Goal: Task Accomplishment & Management: Manage account settings

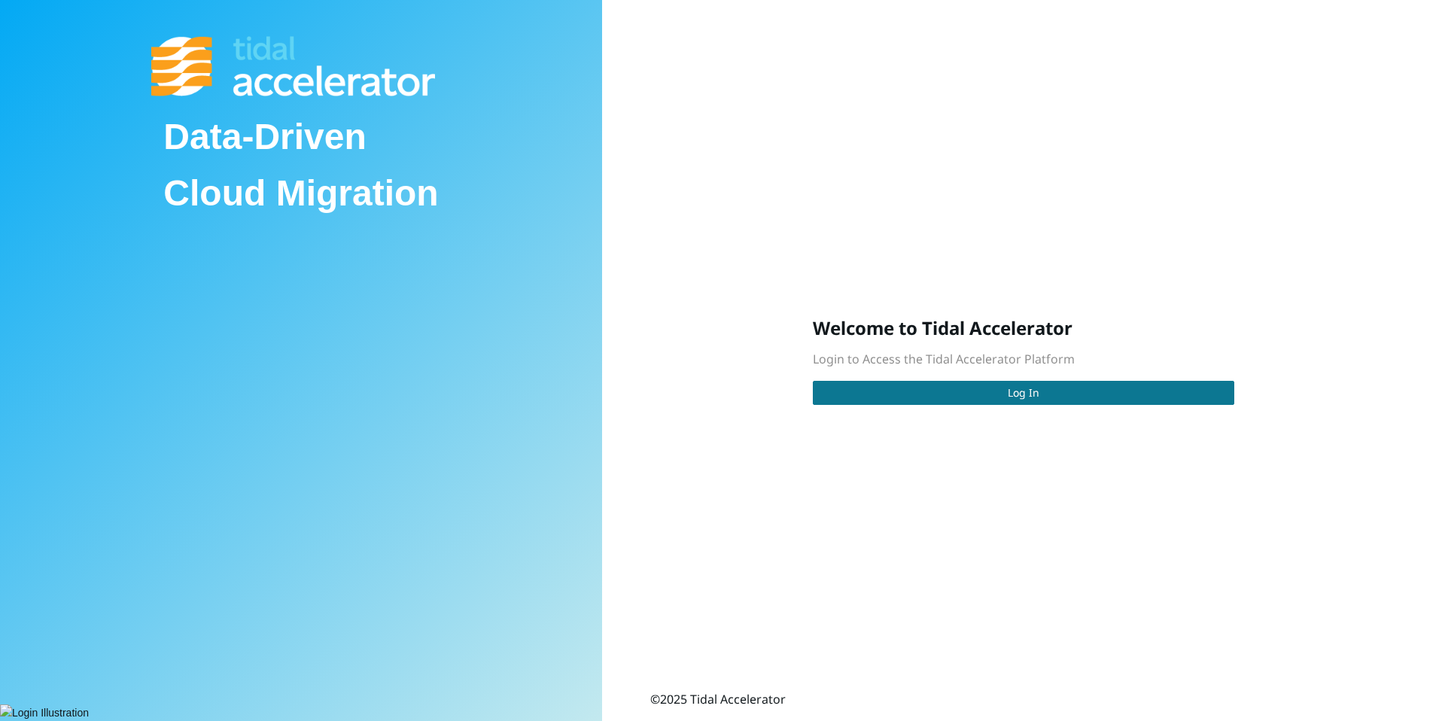
click at [853, 400] on button "Log In" at bounding box center [1023, 393] width 421 height 24
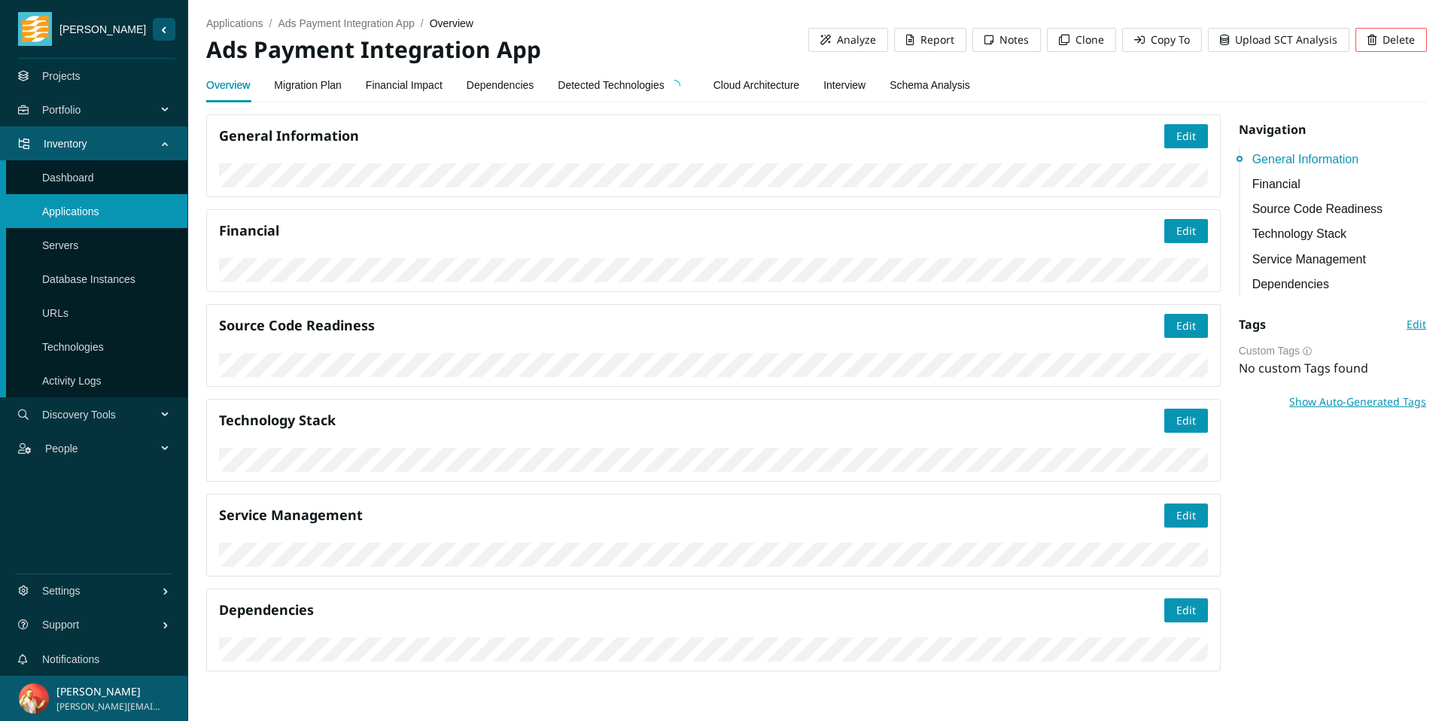
click at [514, 88] on link "Dependencies" at bounding box center [501, 85] width 68 height 30
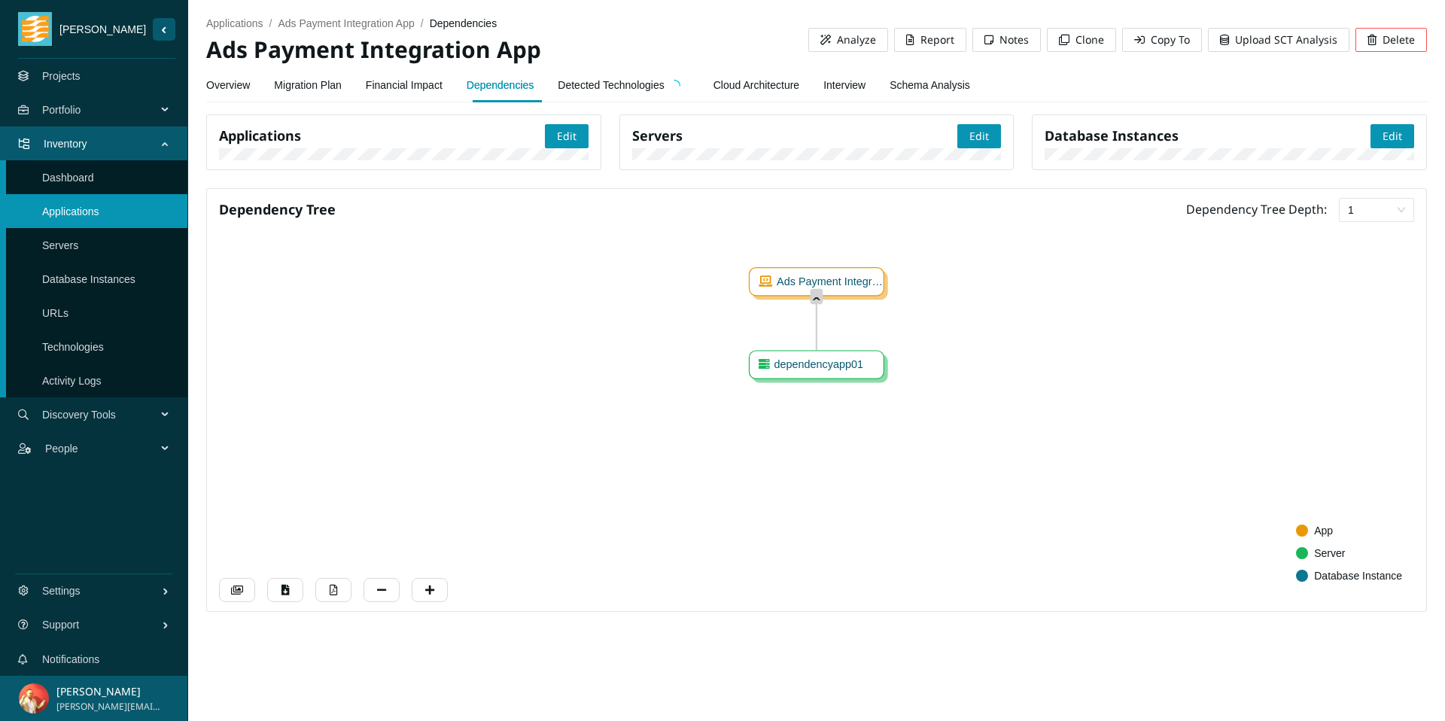
click at [635, 94] on link "Detected Technologies" at bounding box center [623, 85] width 131 height 30
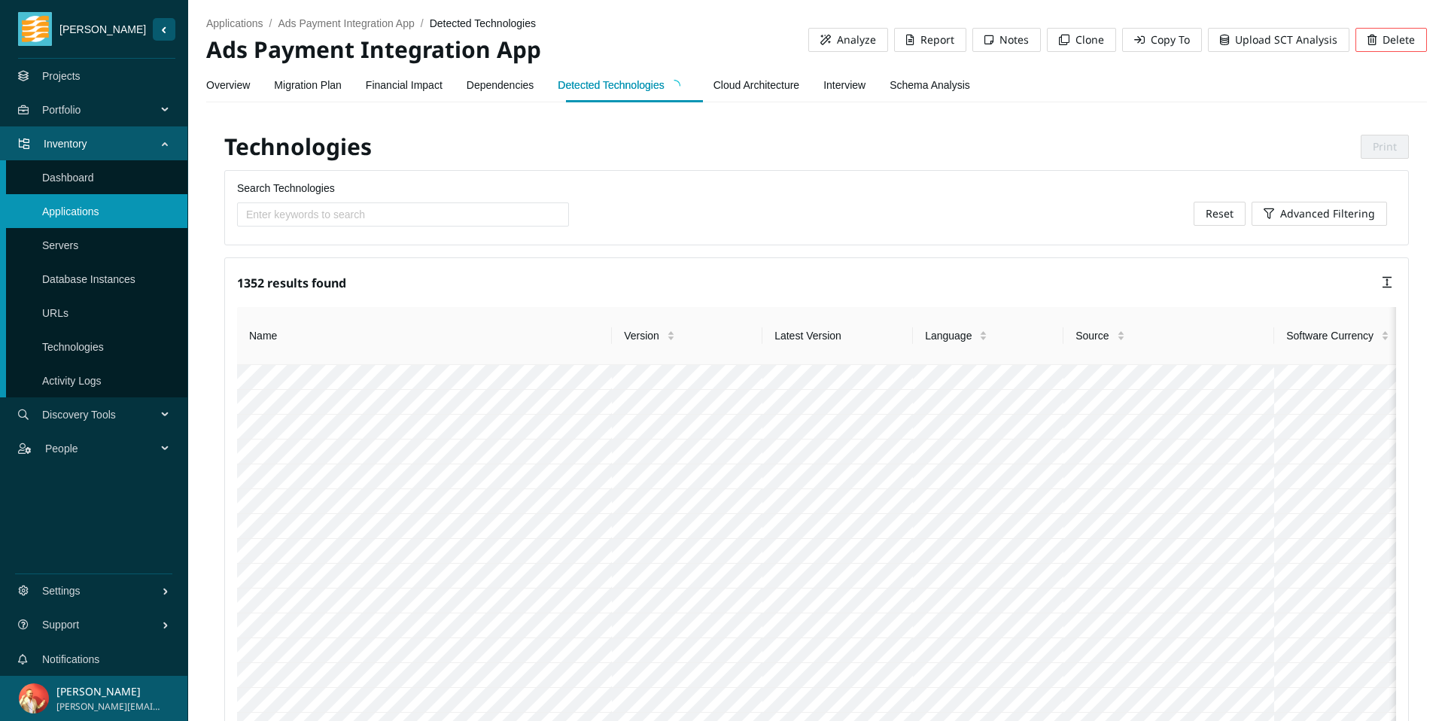
click at [865, 100] on div "Interview" at bounding box center [844, 85] width 42 height 35
click at [865, 95] on link "Interview" at bounding box center [844, 85] width 42 height 30
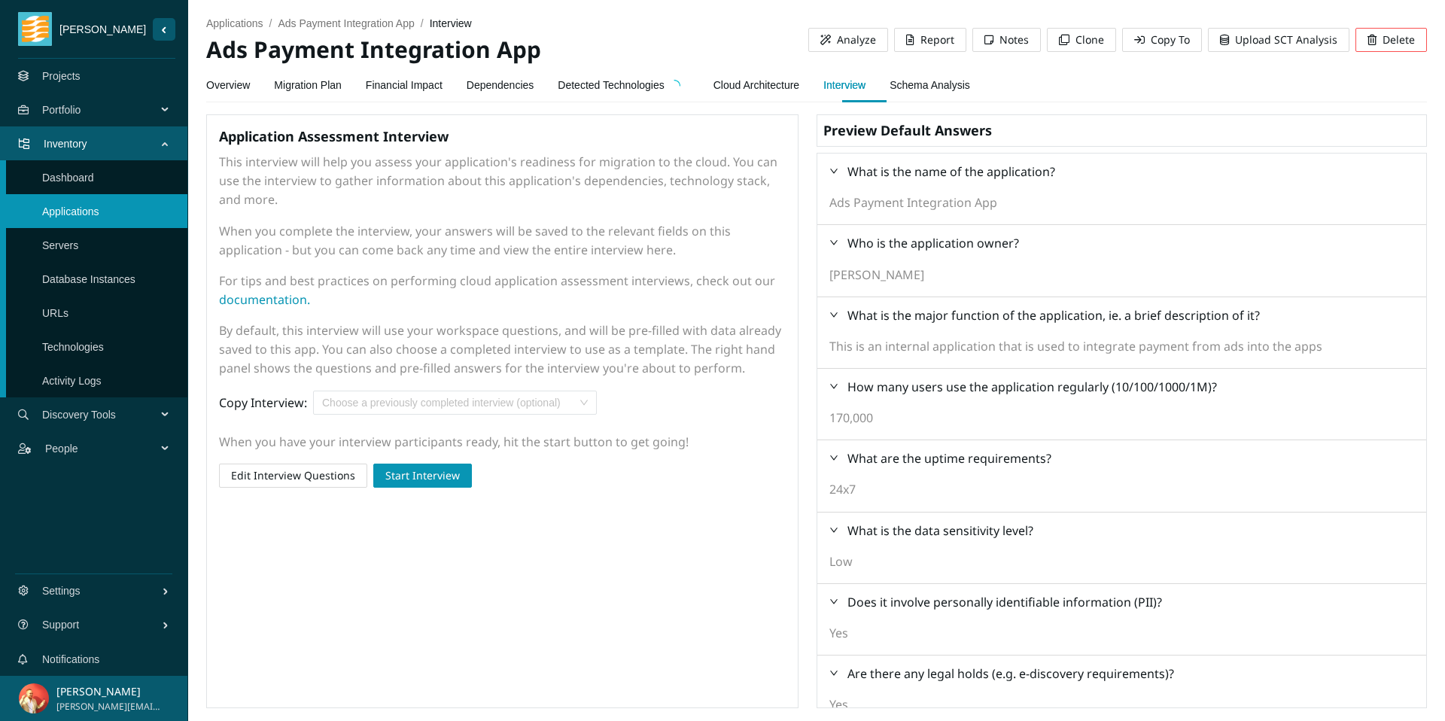
click at [943, 76] on link "Schema Analysis" at bounding box center [929, 85] width 81 height 30
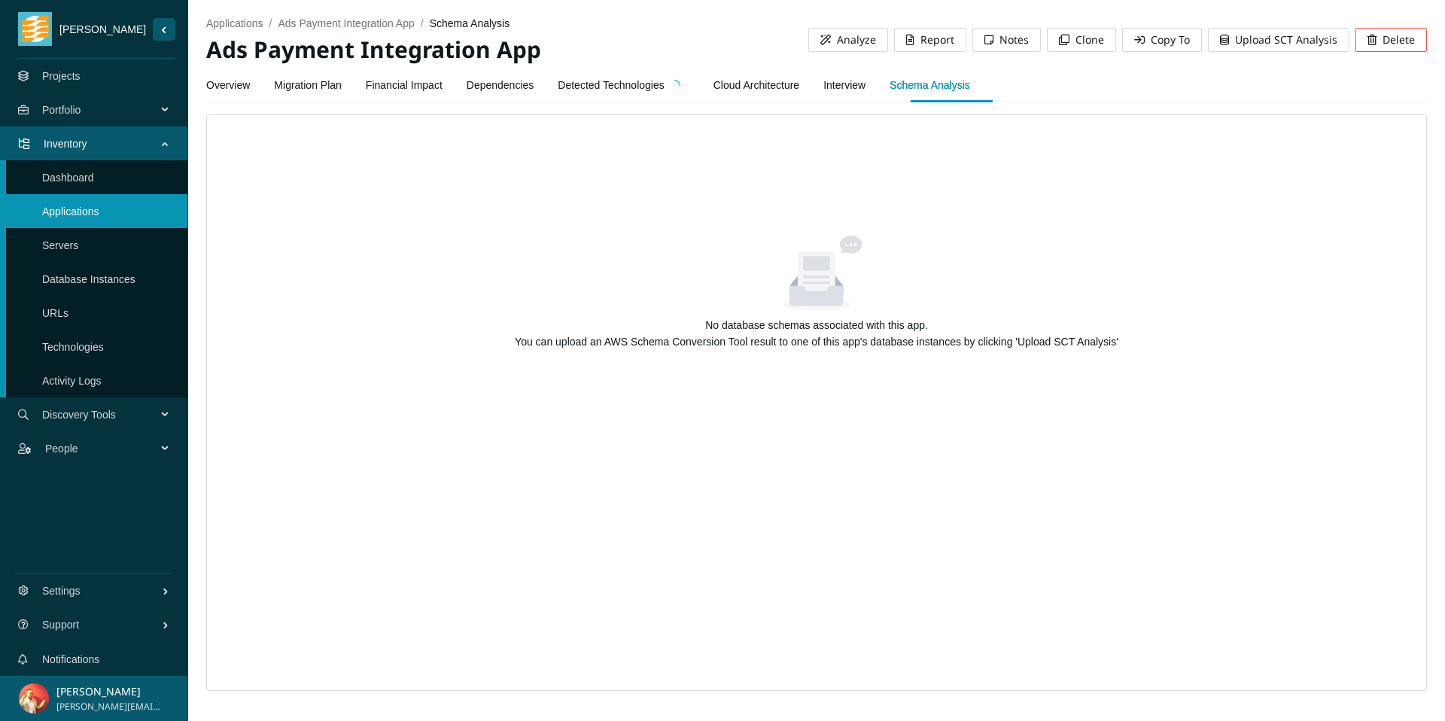
click at [236, 87] on link "Overview" at bounding box center [228, 85] width 44 height 30
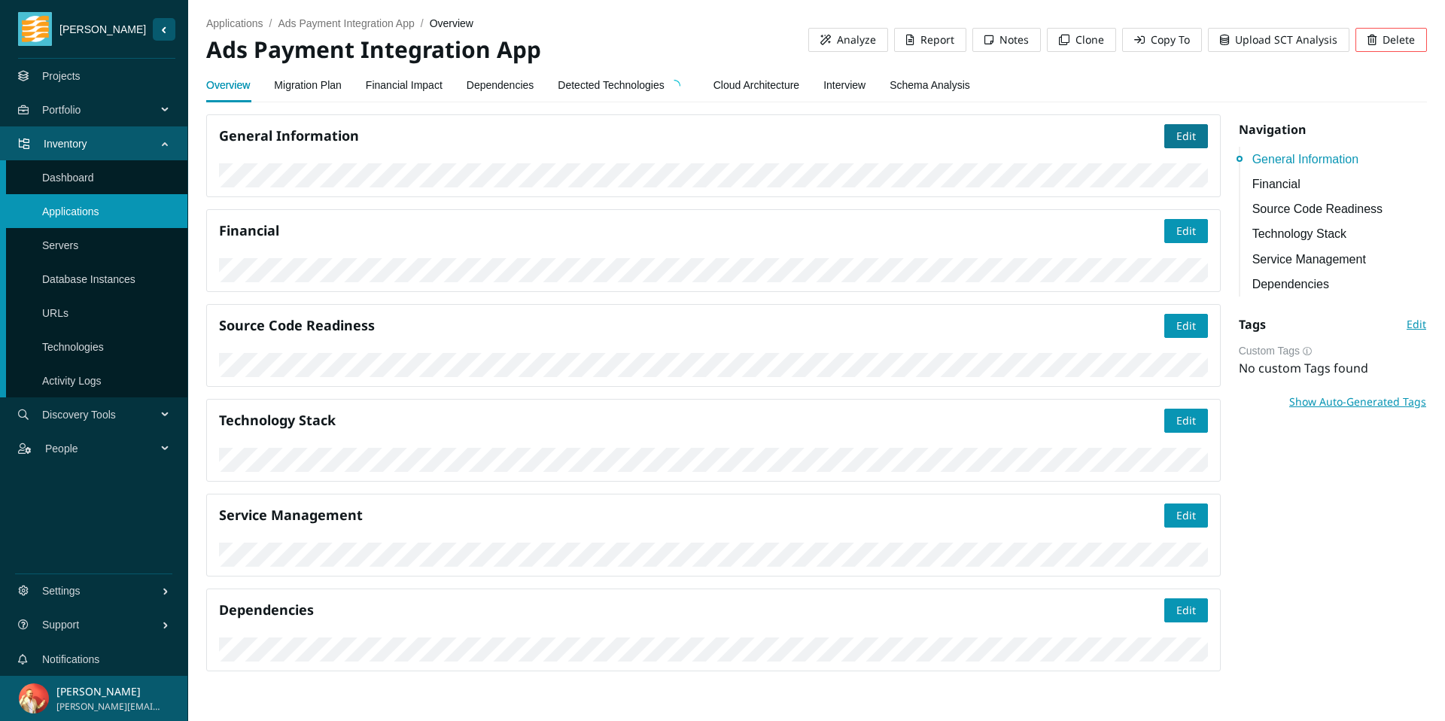
click at [1184, 135] on span "Edit" at bounding box center [1186, 136] width 20 height 17
click at [1178, 140] on span "Save" at bounding box center [1183, 136] width 23 height 17
